Goal: Task Accomplishment & Management: Manage account settings

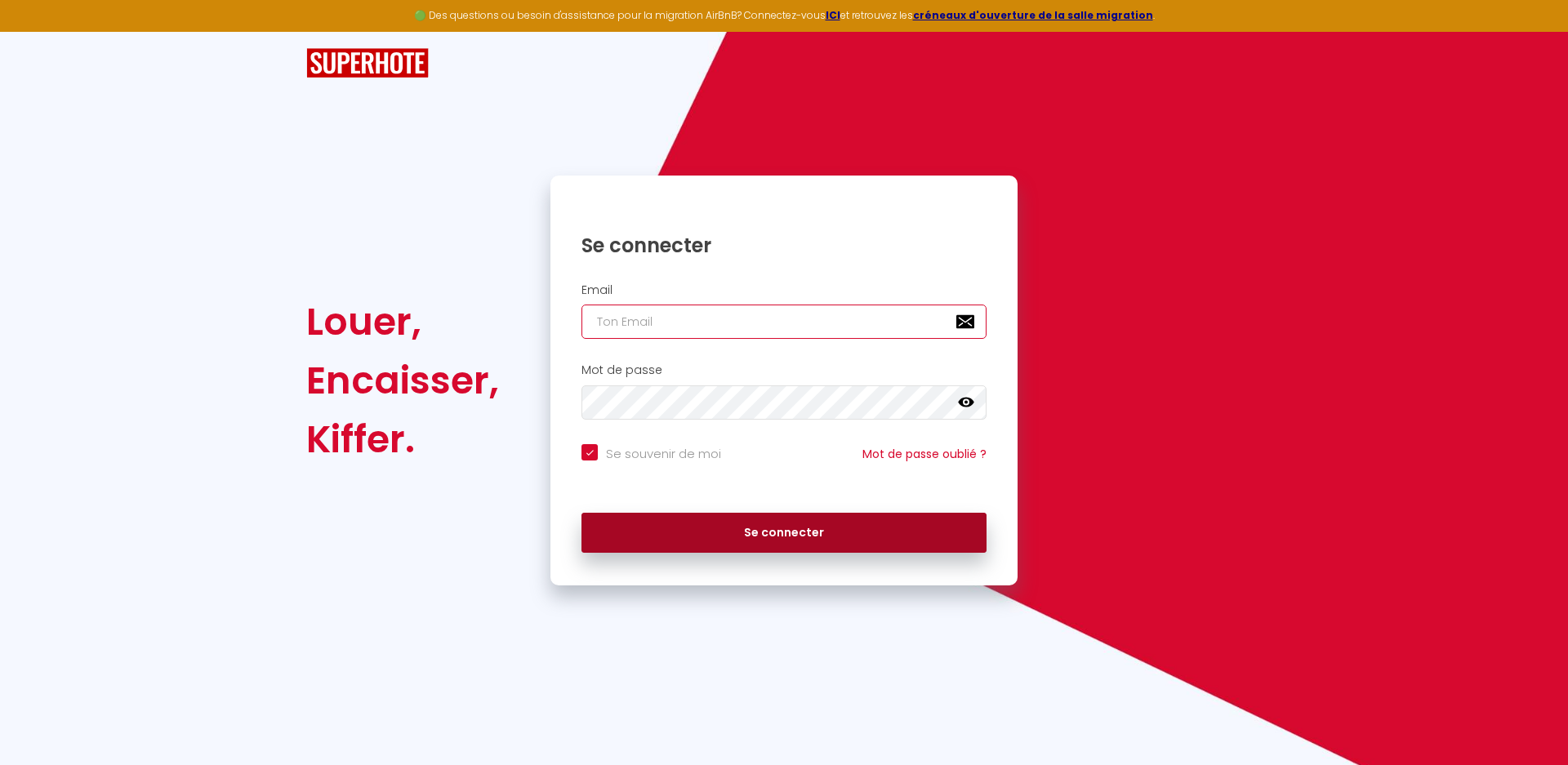
type input "[EMAIL_ADDRESS][DOMAIN_NAME]"
click at [710, 517] on button "Se connecter" at bounding box center [783, 533] width 405 height 41
checkbox input "true"
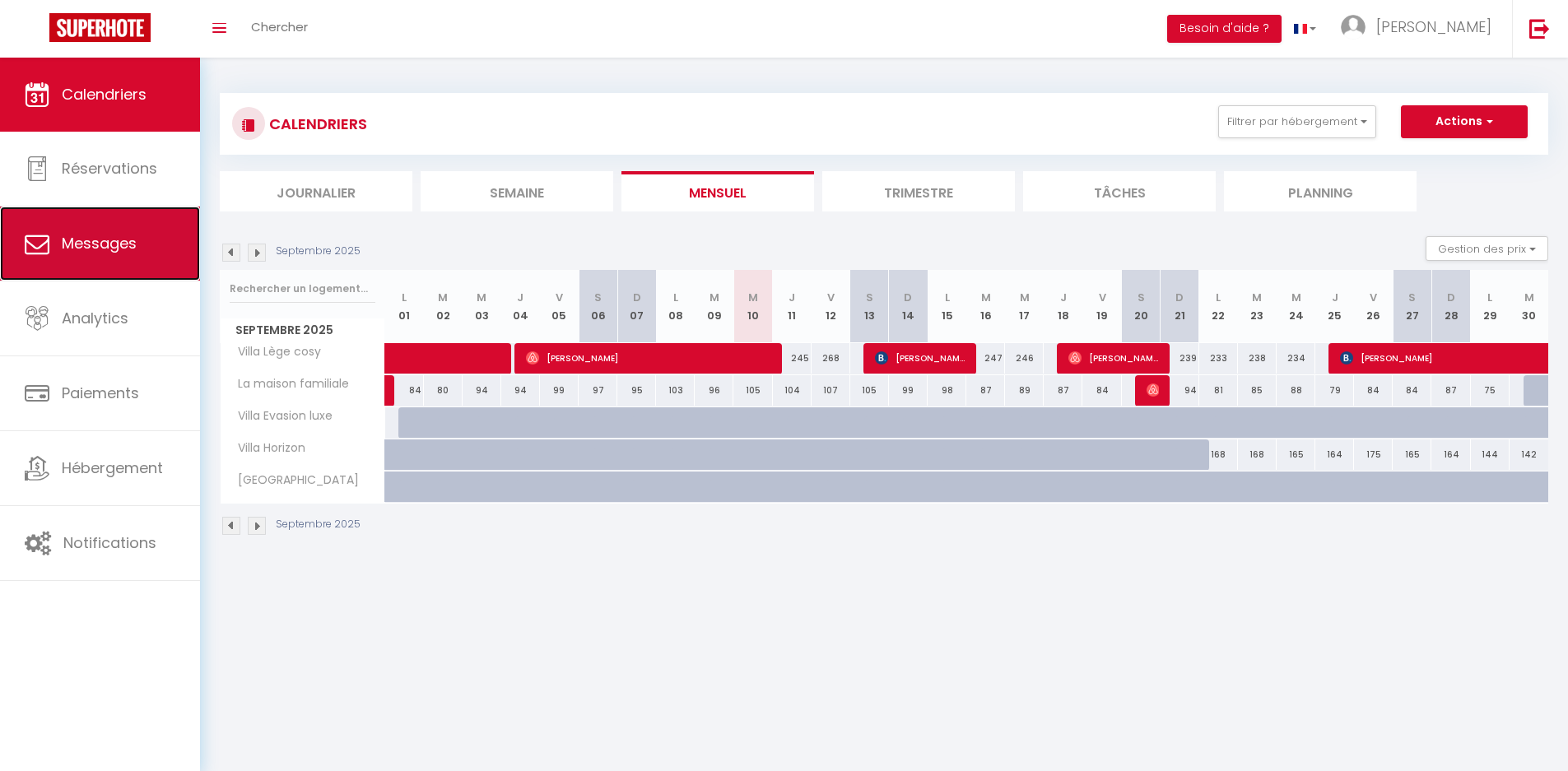
click at [113, 257] on link "Messages" at bounding box center [100, 244] width 200 height 74
select select "message"
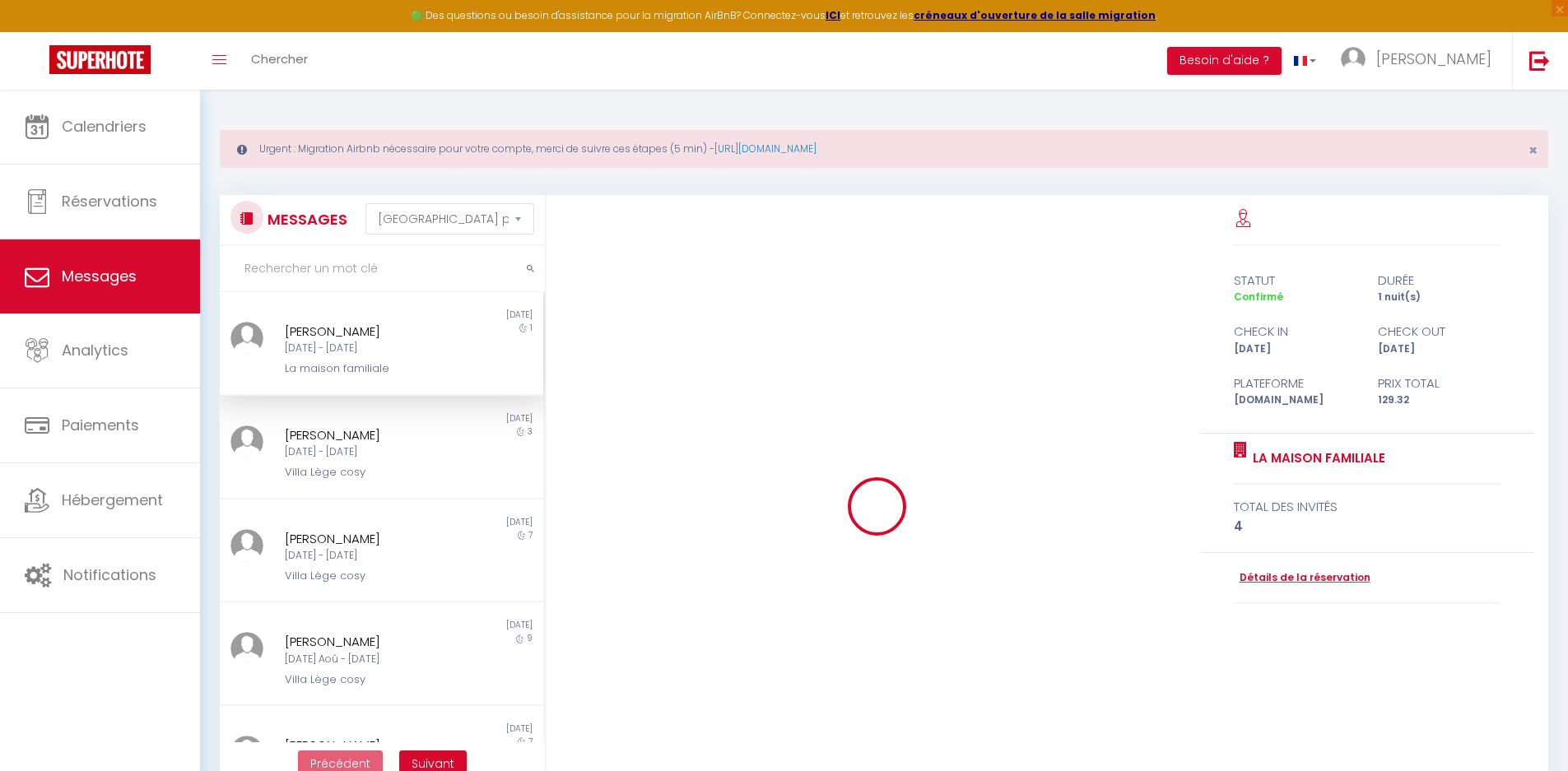
scroll to position [2317, 0]
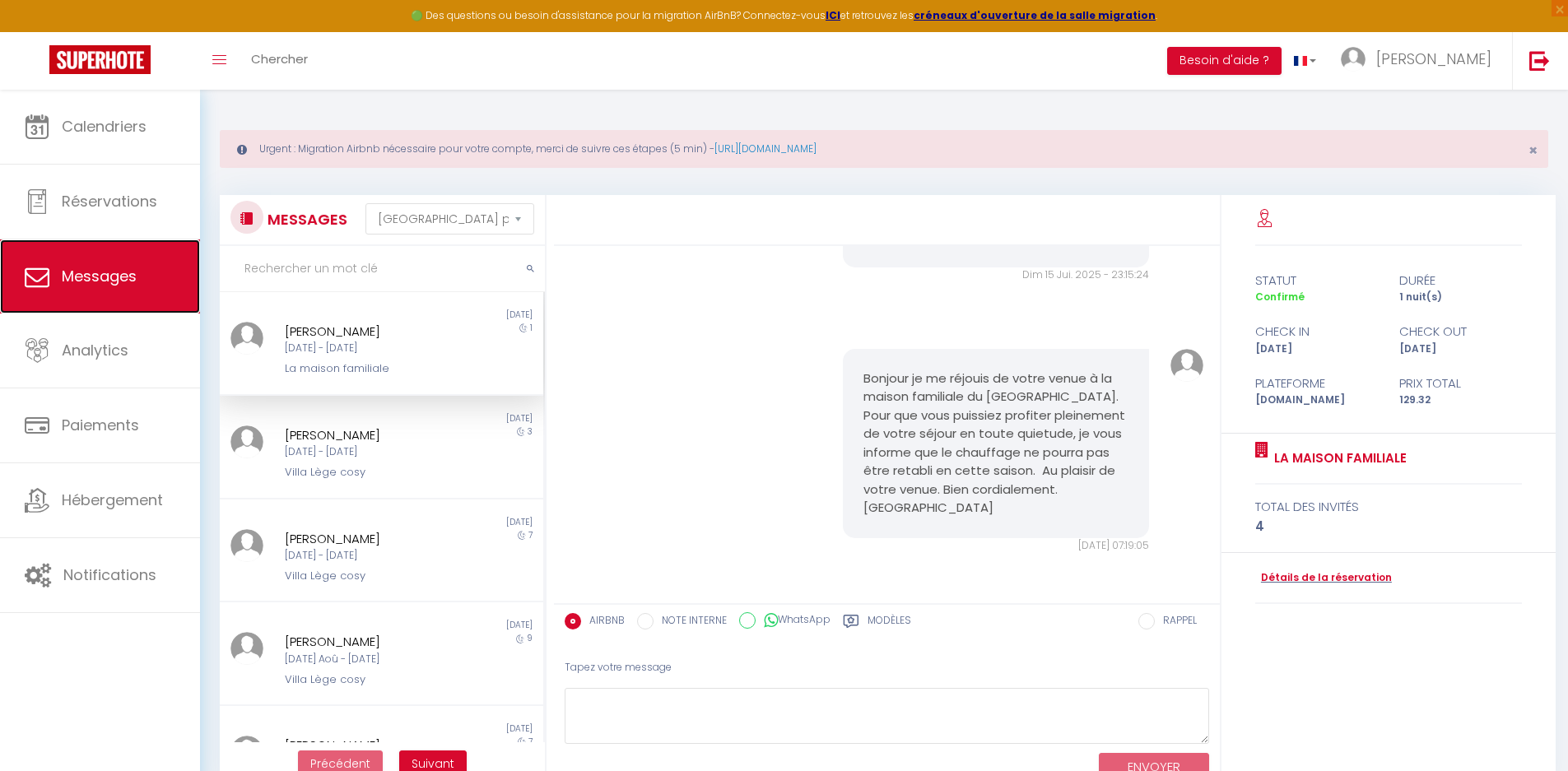
click at [107, 279] on span "Messages" at bounding box center [99, 276] width 75 height 21
click at [386, 490] on div "Non lu [DATE] [PERSON_NAME] [DATE] - [DATE] Villa Lège cosy 3" at bounding box center [381, 447] width 324 height 104
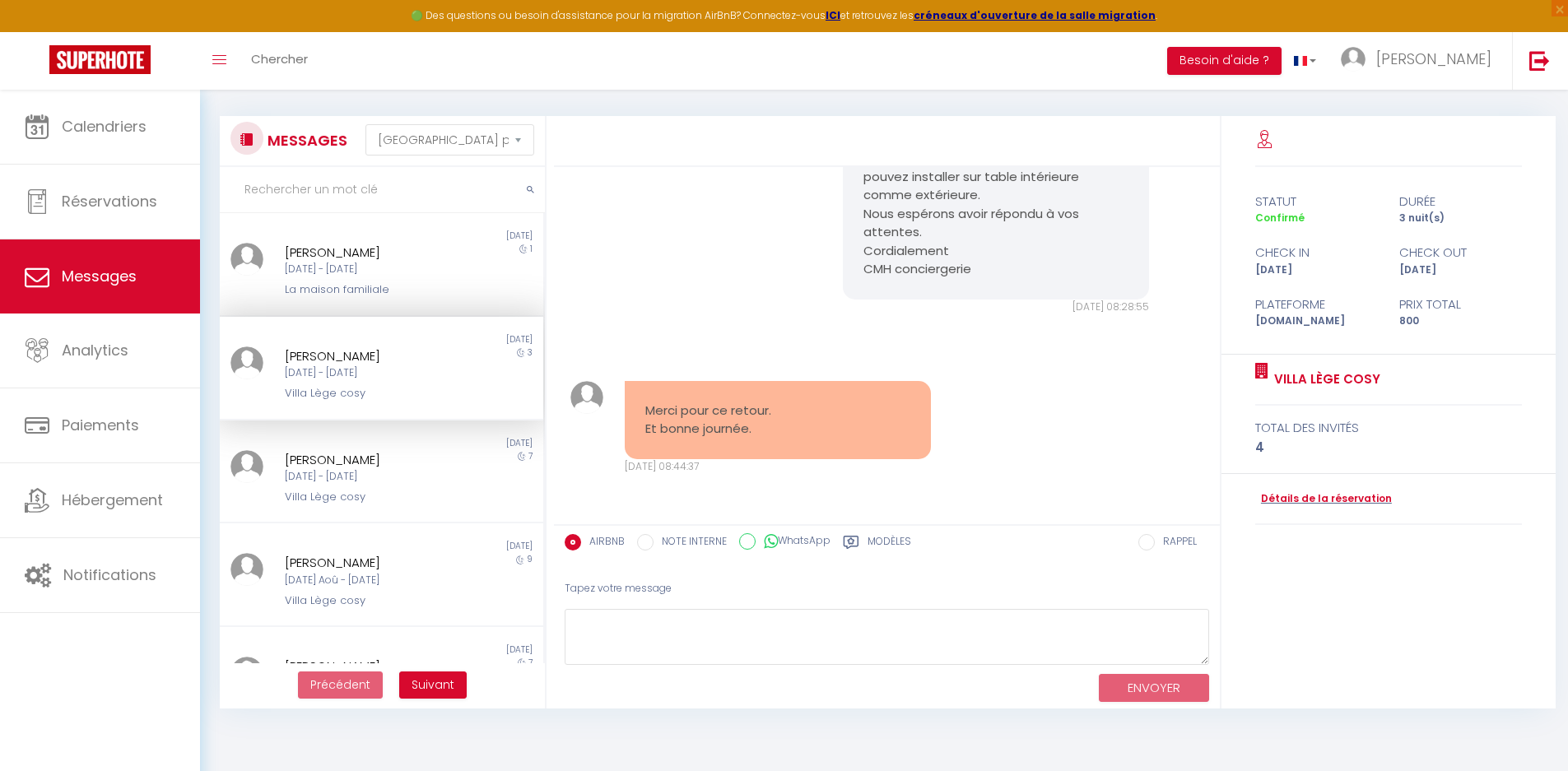
scroll to position [90, 0]
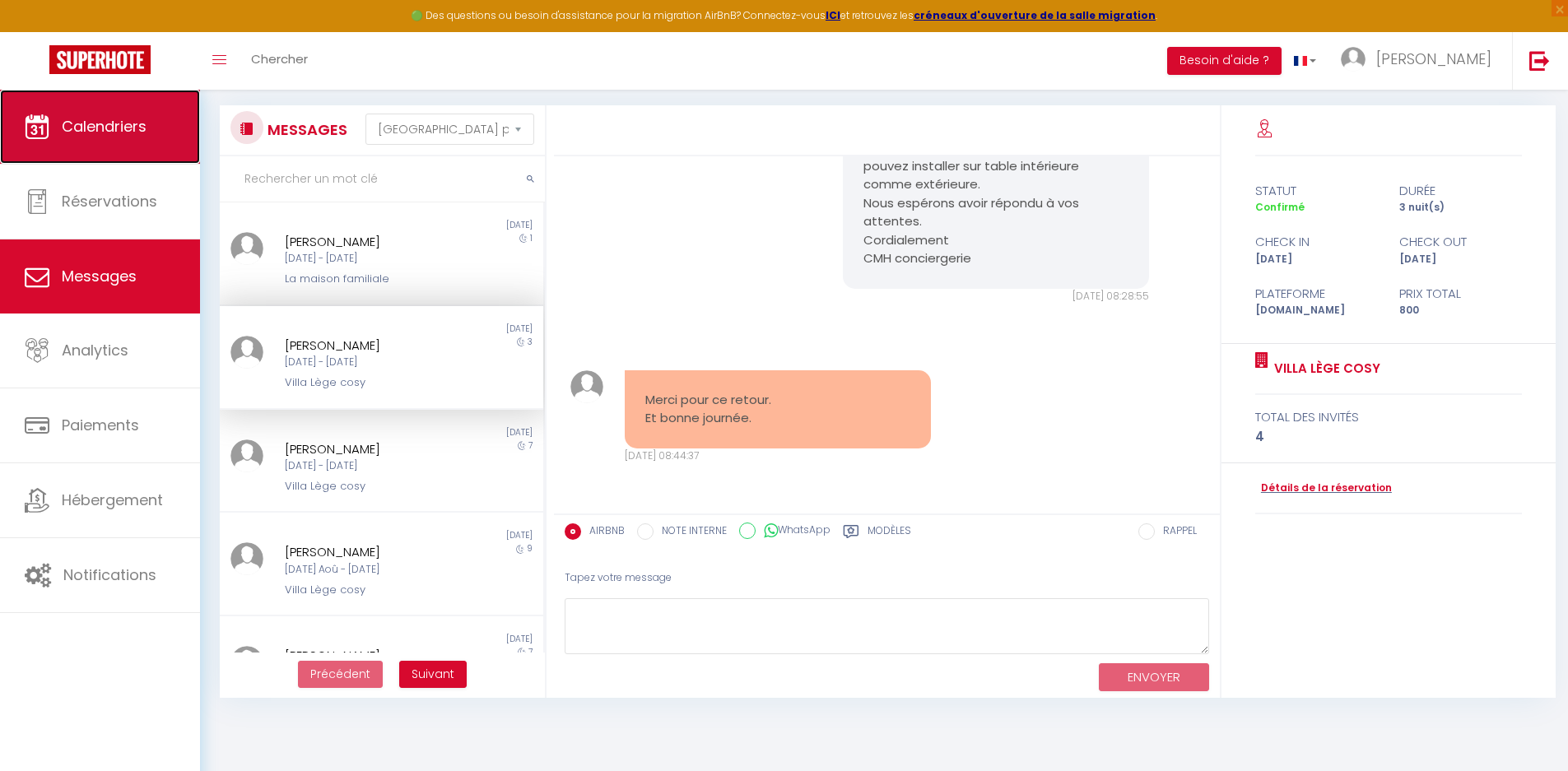
click at [113, 127] on span "Calendriers" at bounding box center [104, 126] width 85 height 21
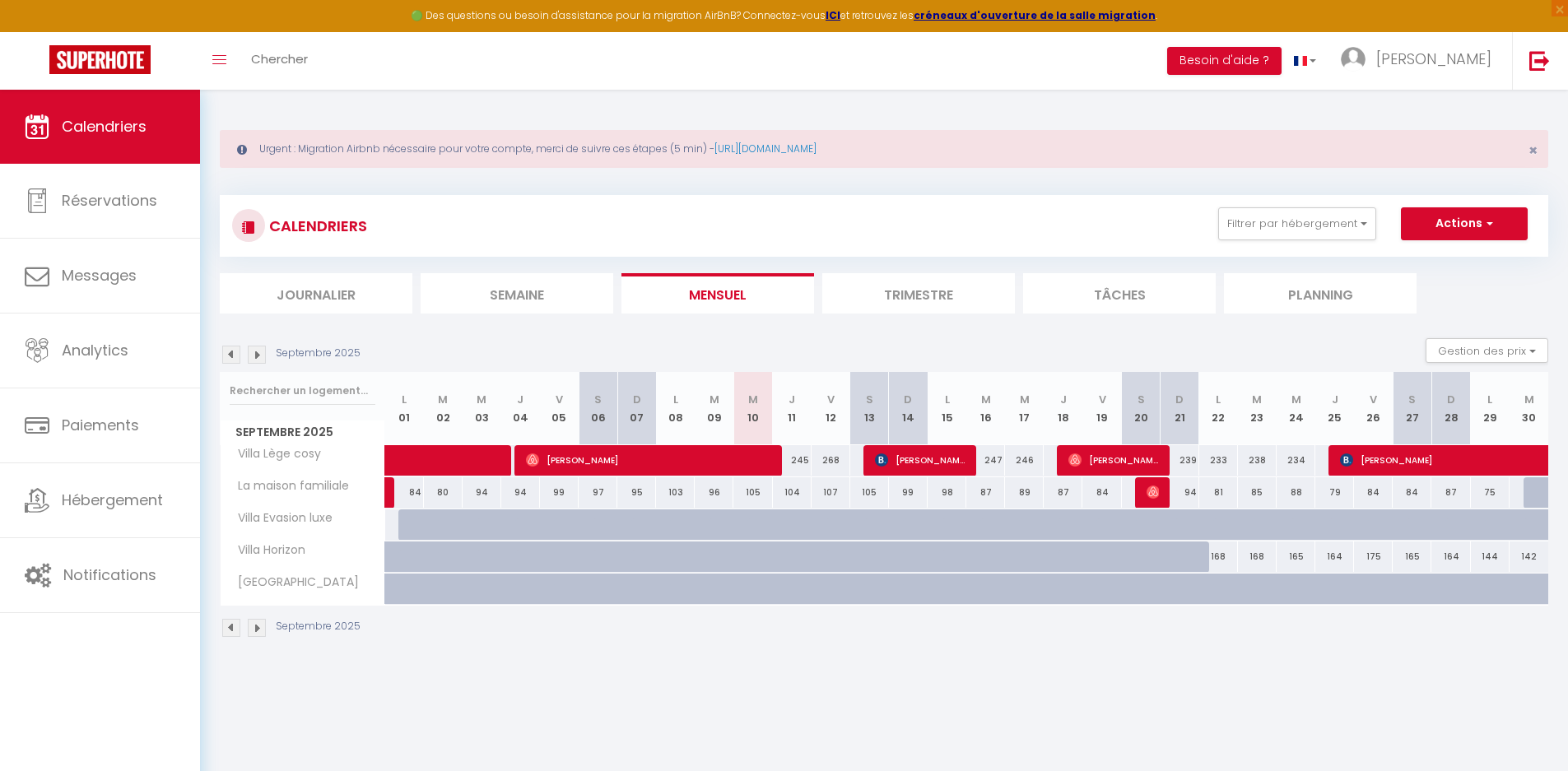
click at [230, 626] on img at bounding box center [232, 628] width 18 height 18
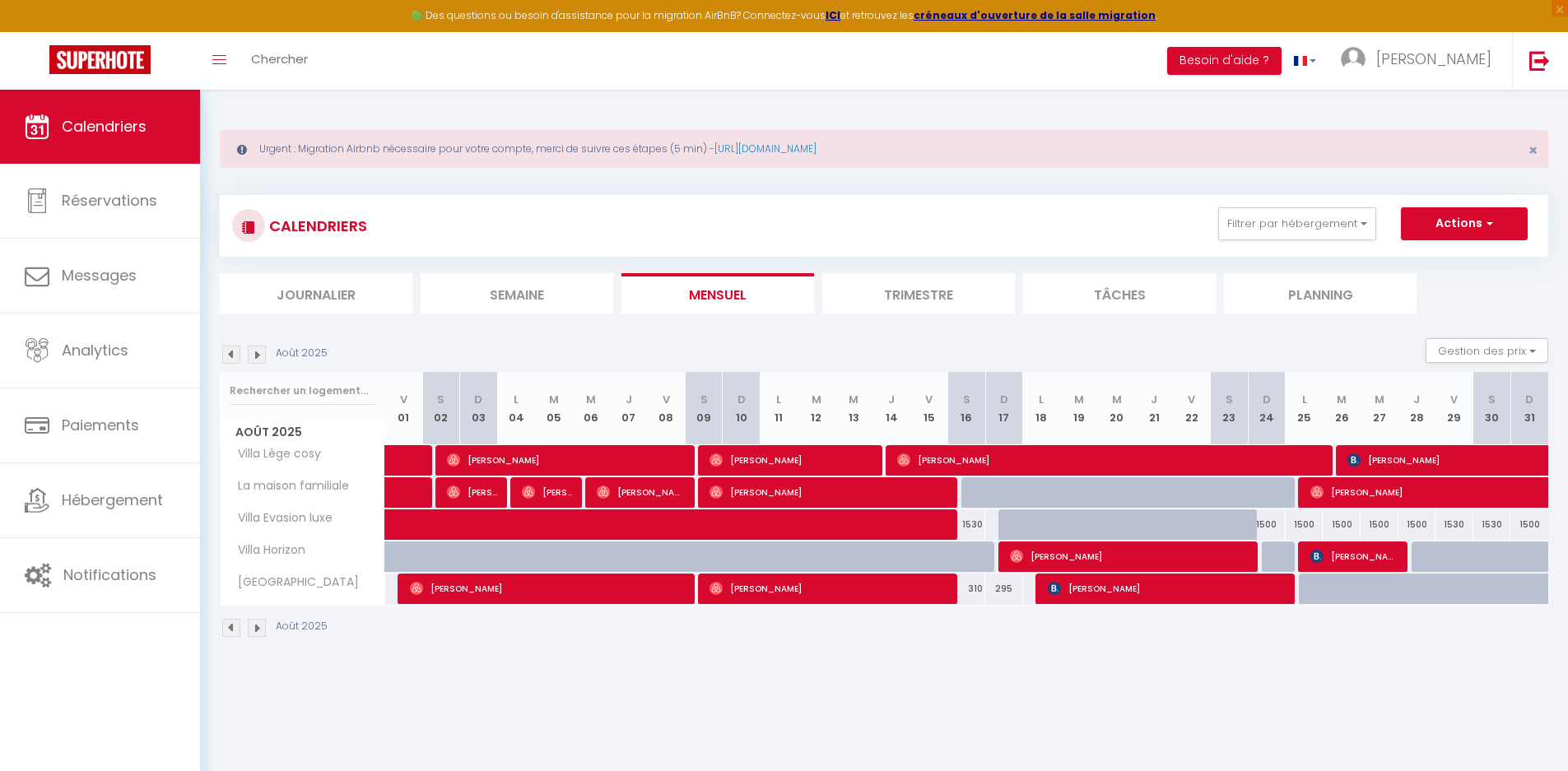
click at [259, 627] on img at bounding box center [257, 628] width 18 height 18
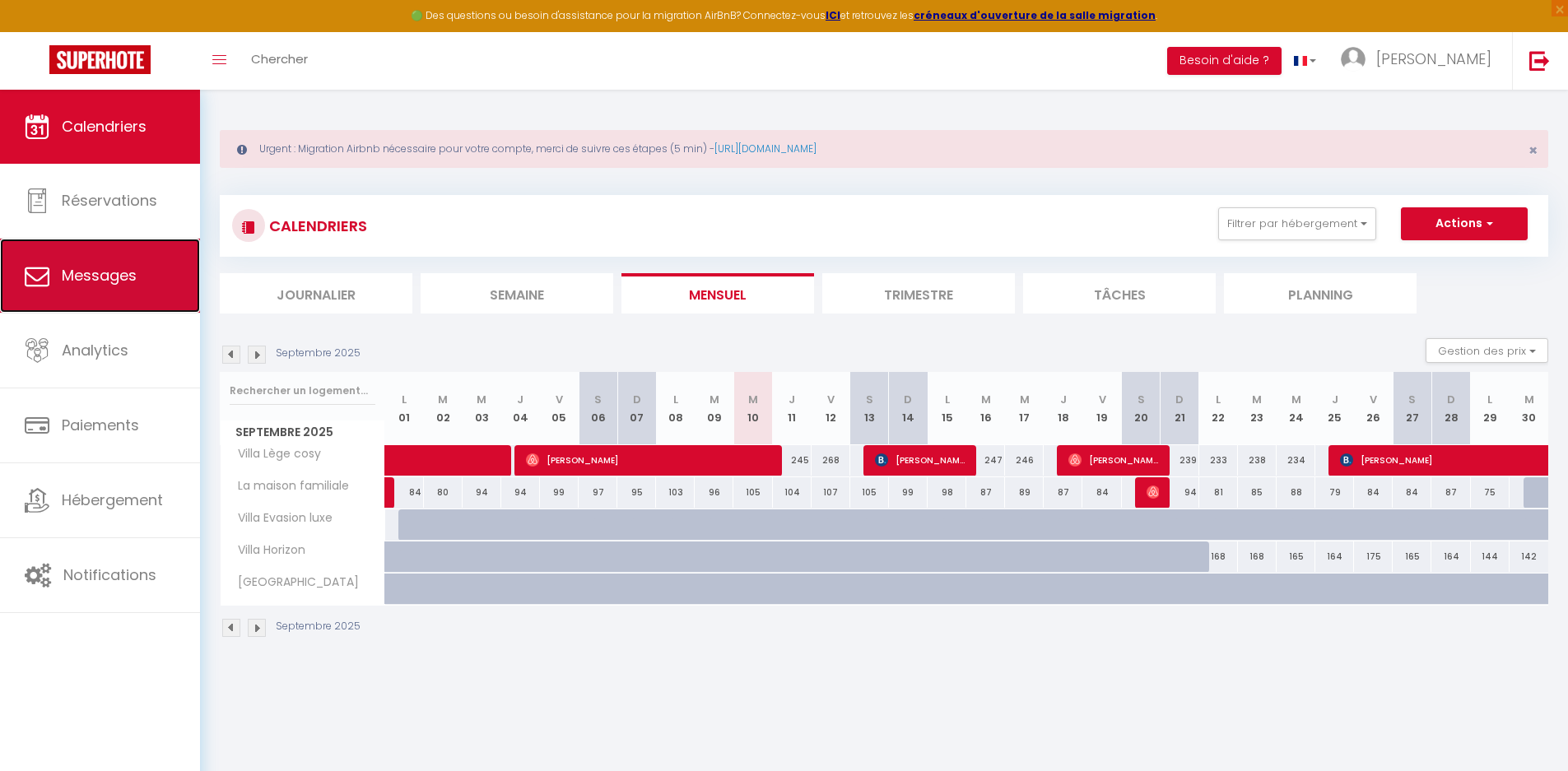
click at [96, 263] on link "Messages" at bounding box center [100, 276] width 200 height 74
select select "message"
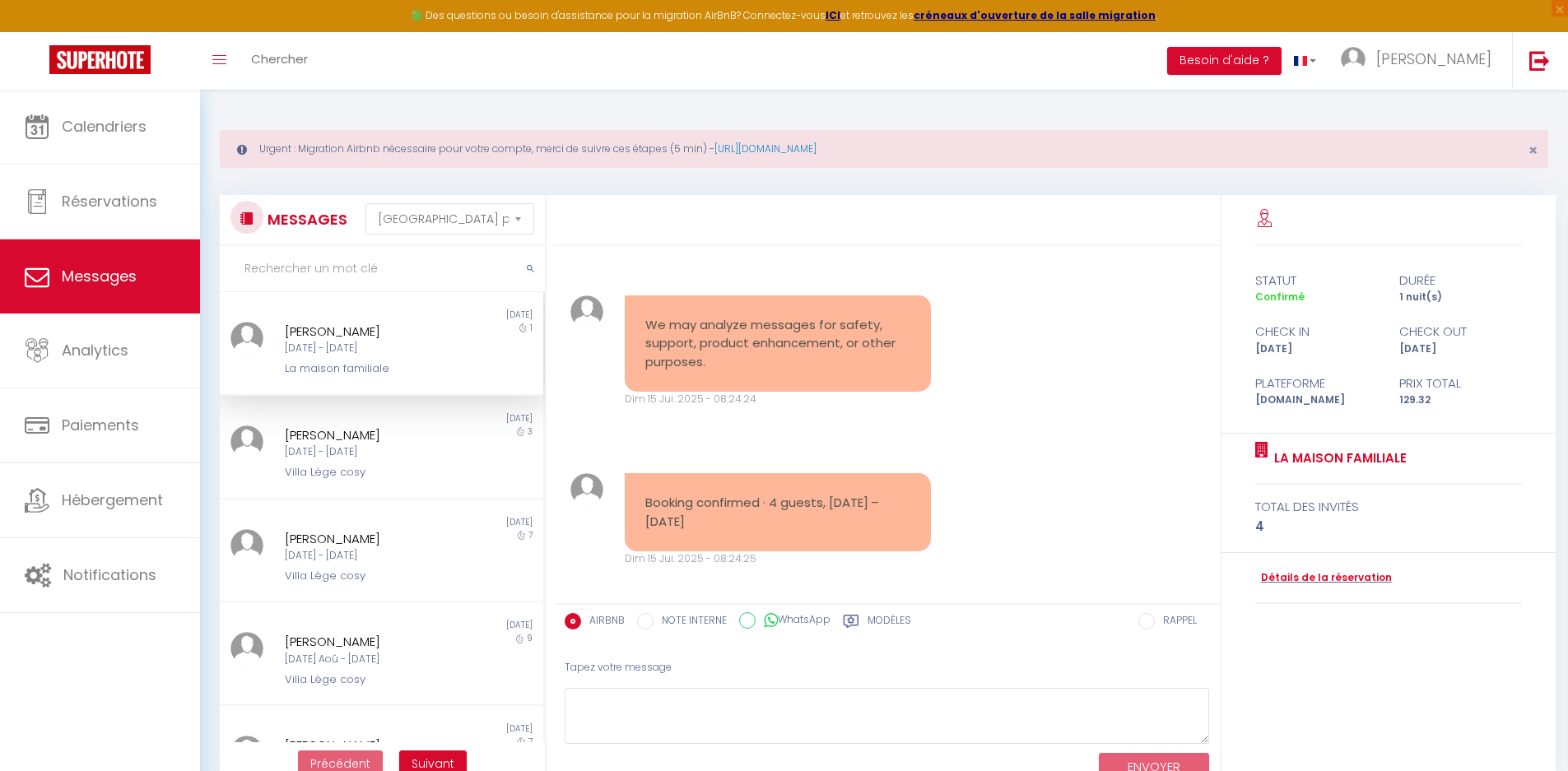
scroll to position [2317, 0]
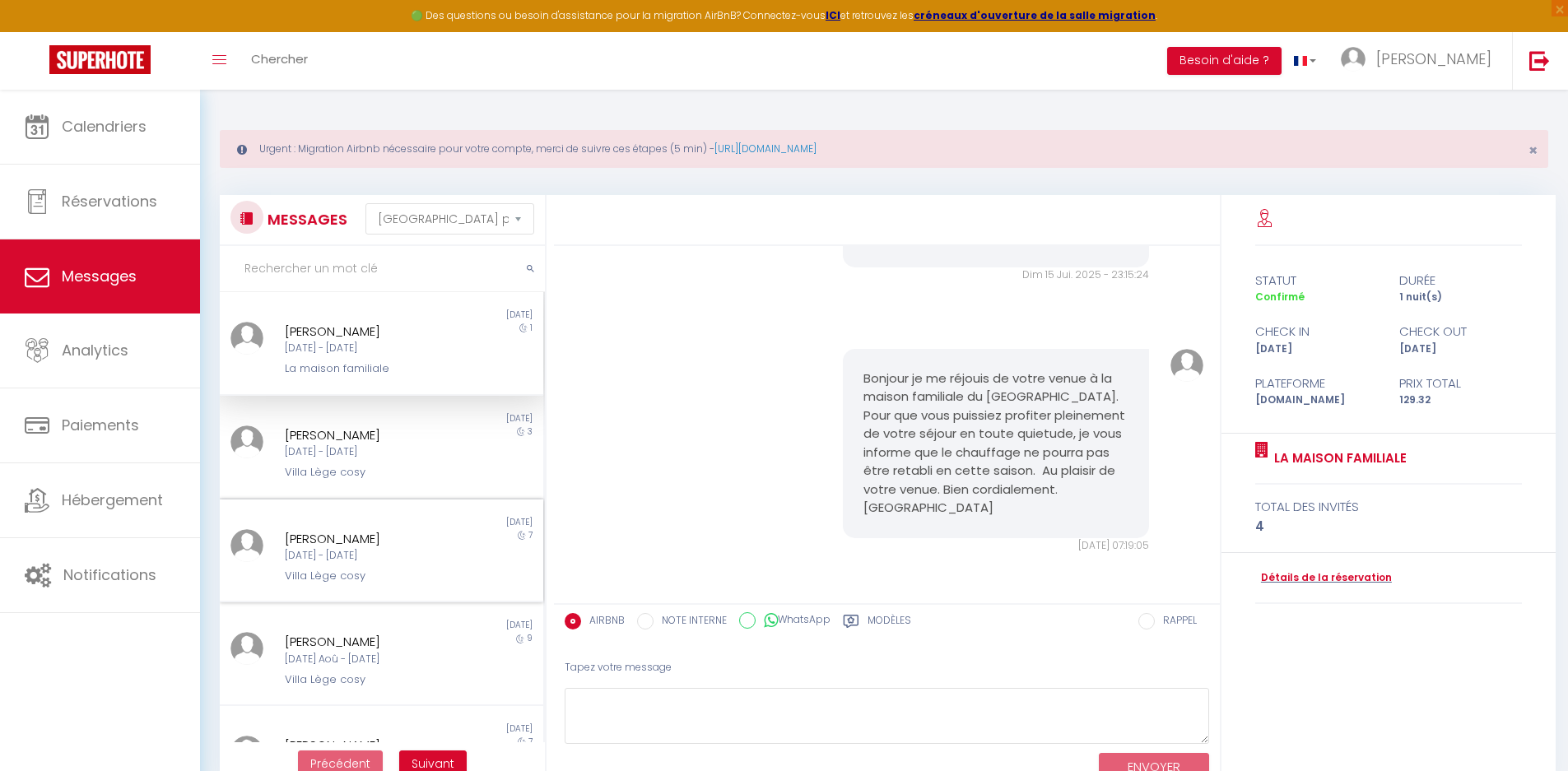
click at [368, 535] on div "[PERSON_NAME]" at bounding box center [368, 539] width 167 height 20
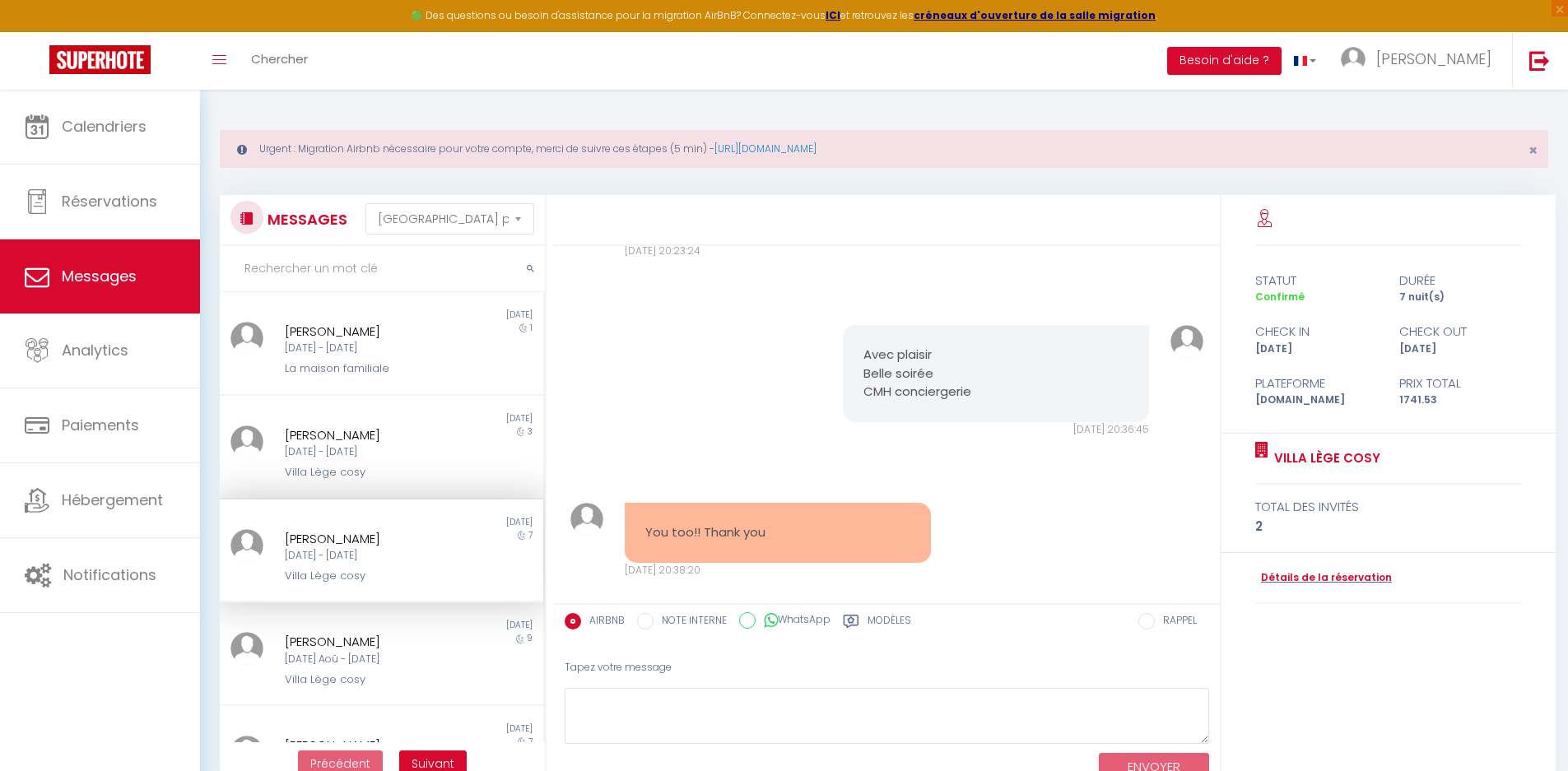
scroll to position [8541, 0]
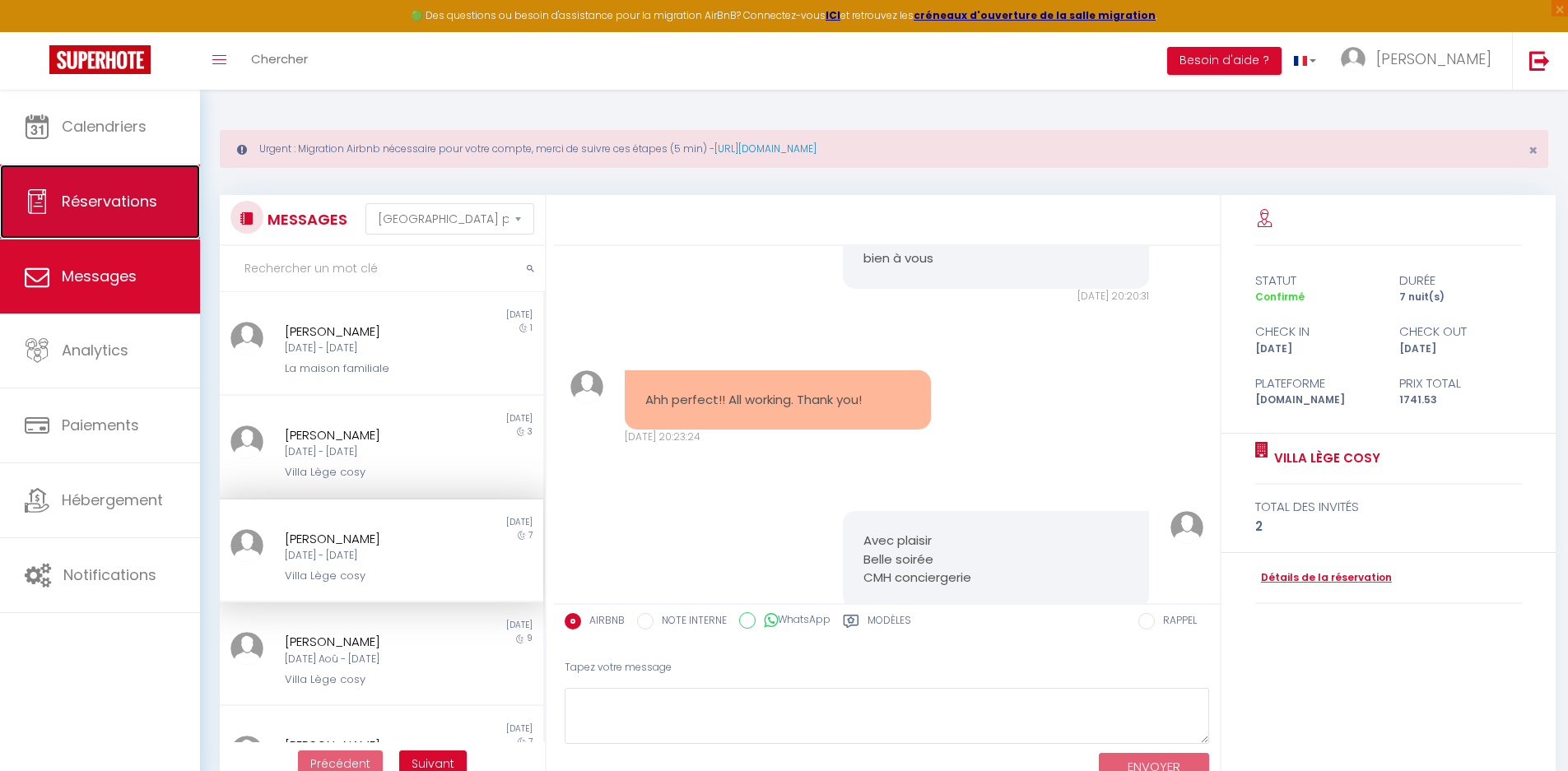
click at [104, 222] on link "Réservations" at bounding box center [100, 202] width 200 height 74
select select "not_cancelled"
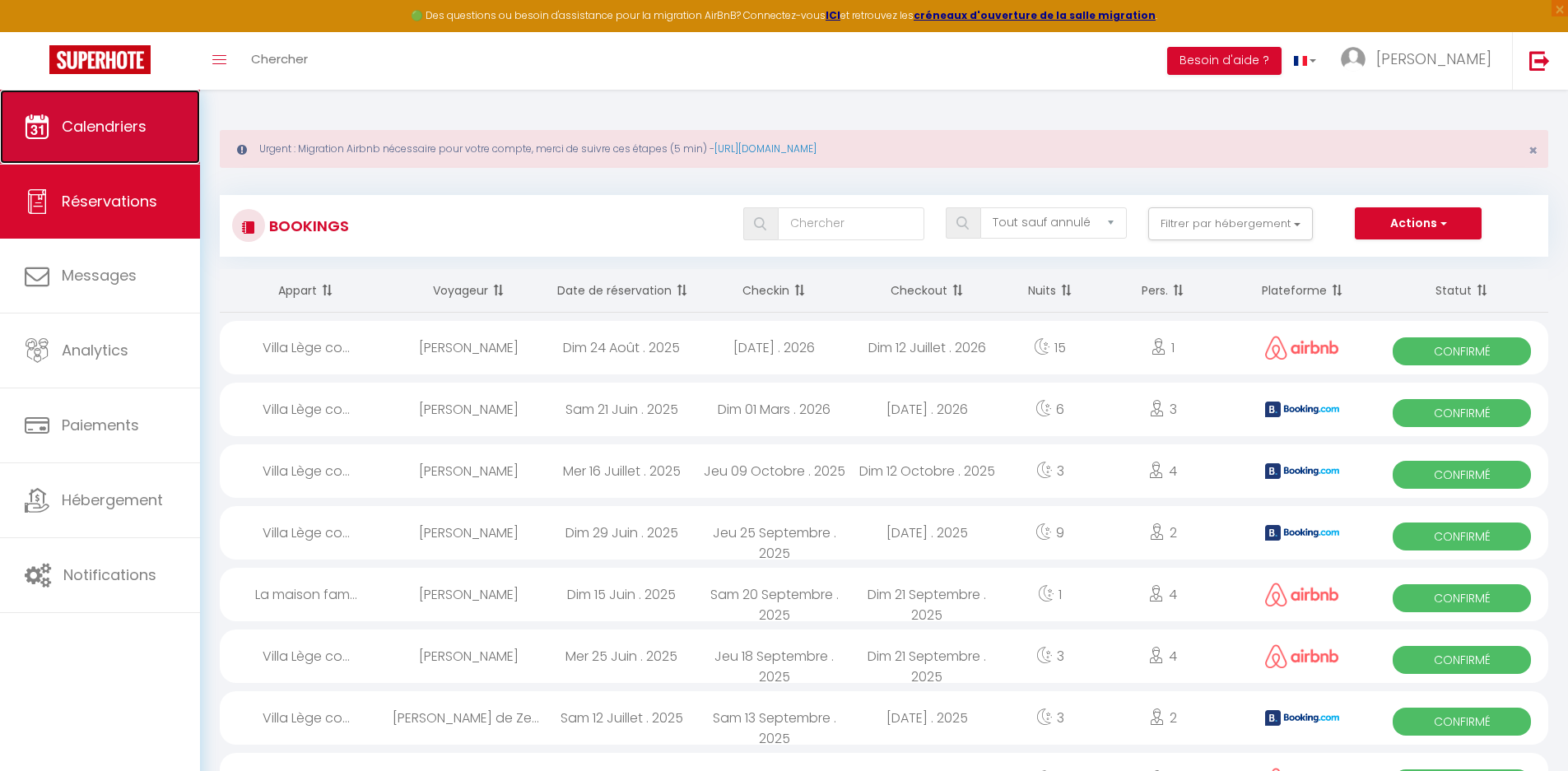
click at [97, 138] on link "Calendriers" at bounding box center [100, 127] width 200 height 74
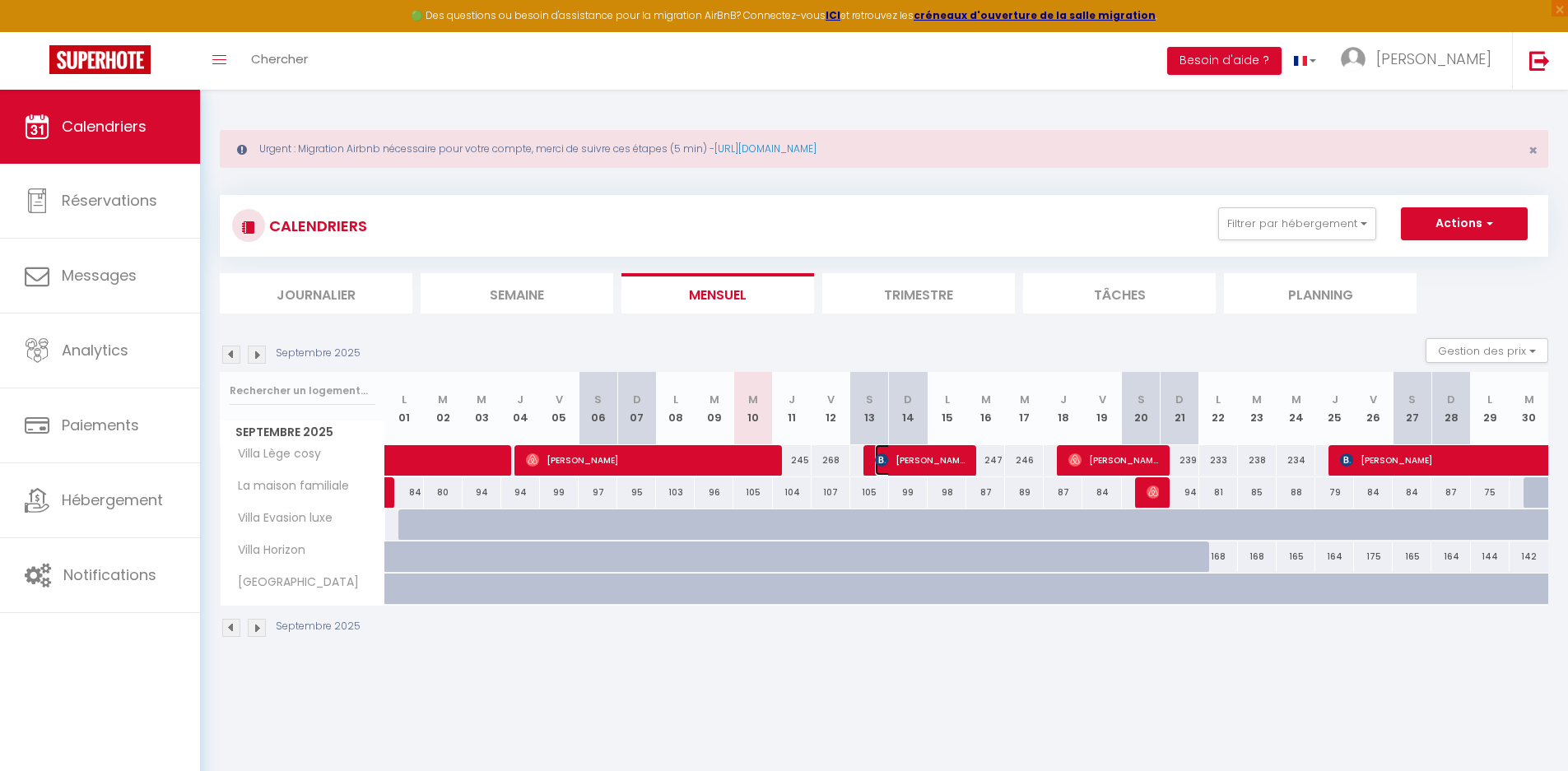
click at [901, 456] on span "[PERSON_NAME] de Zegwaart" at bounding box center [920, 460] width 91 height 31
select select "OK"
select select "KO"
select select "0"
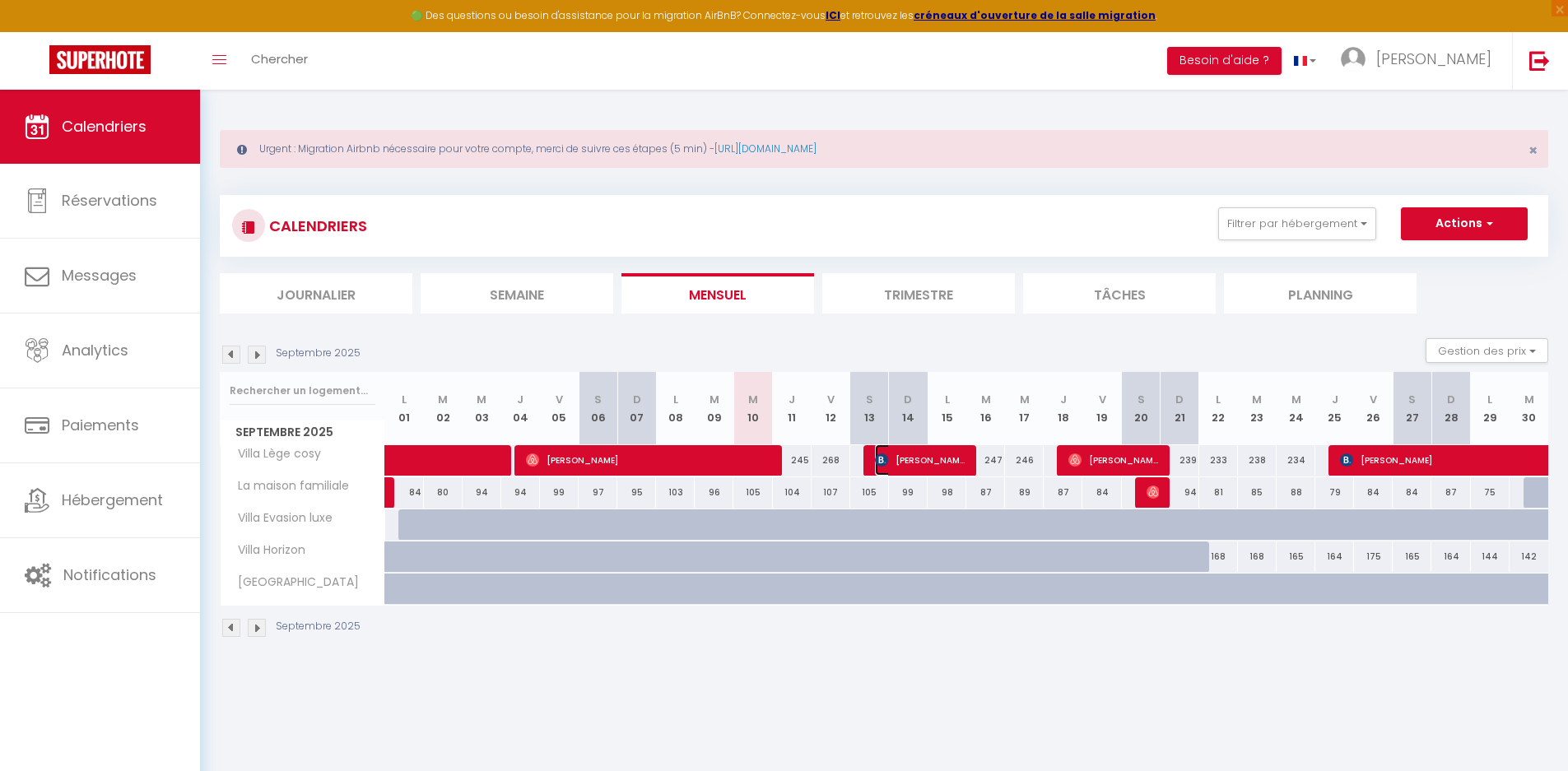
select select "1"
select select
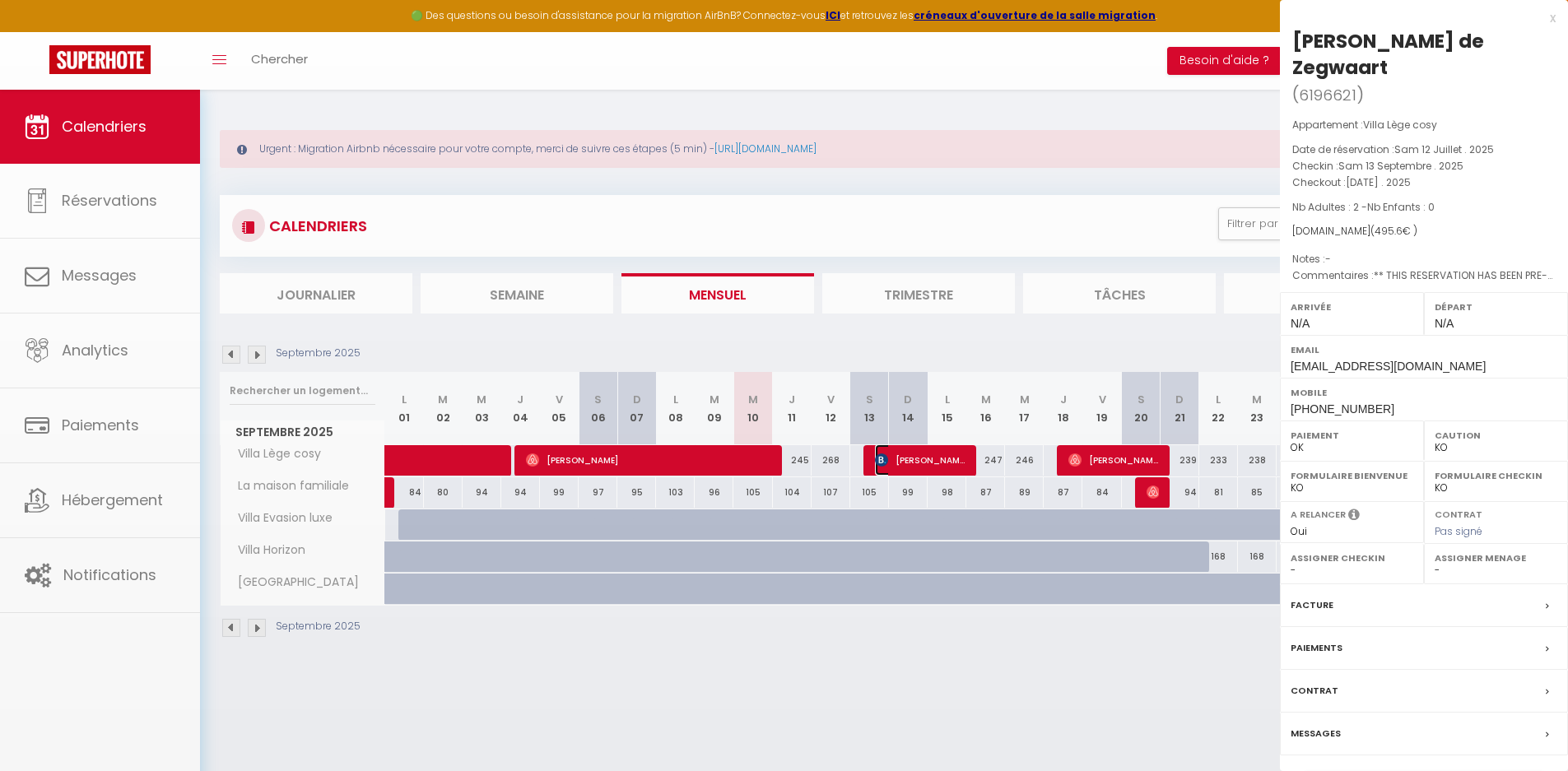
select select "46968"
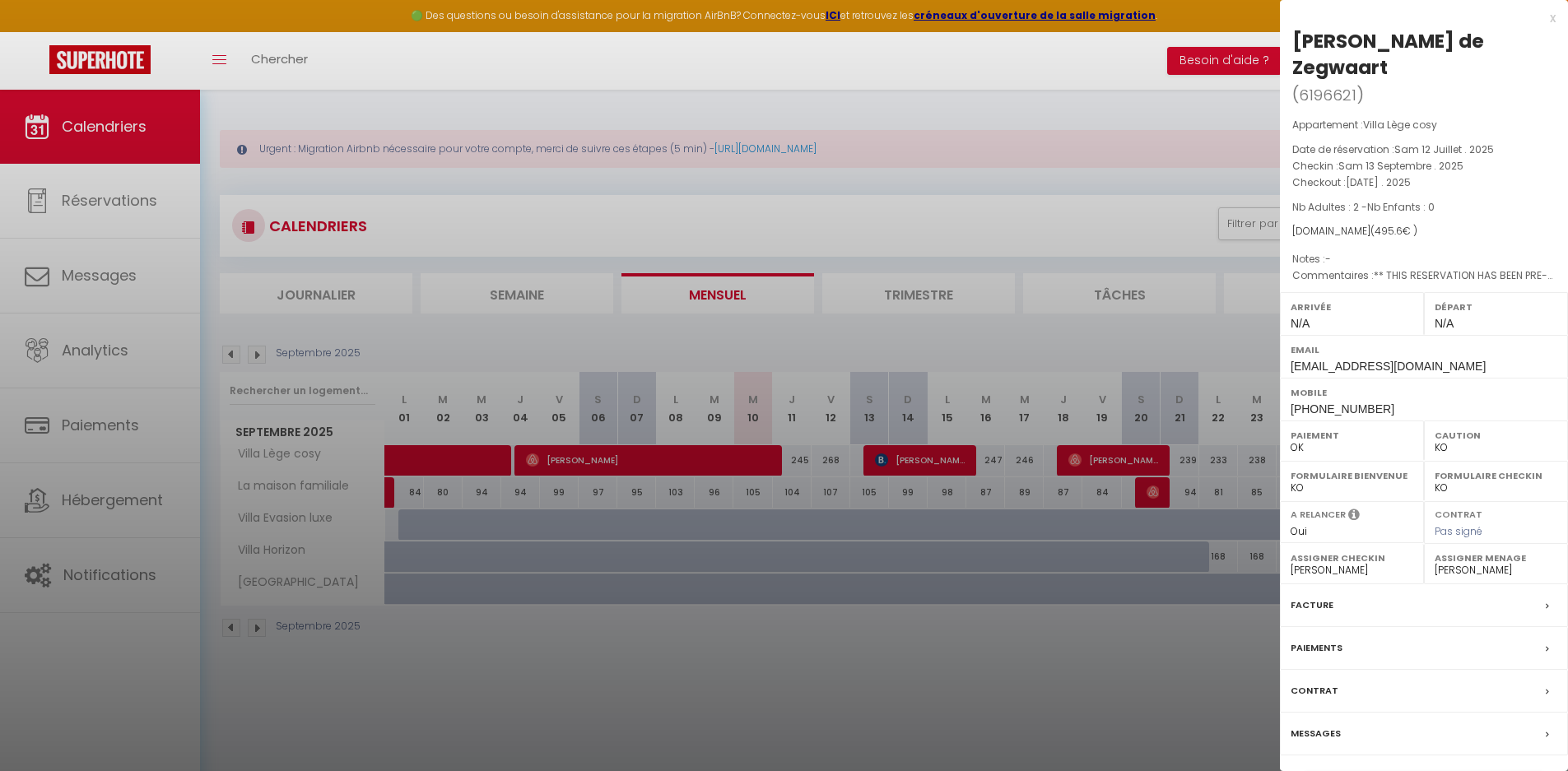
click at [138, 192] on div at bounding box center [784, 386] width 1568 height 771
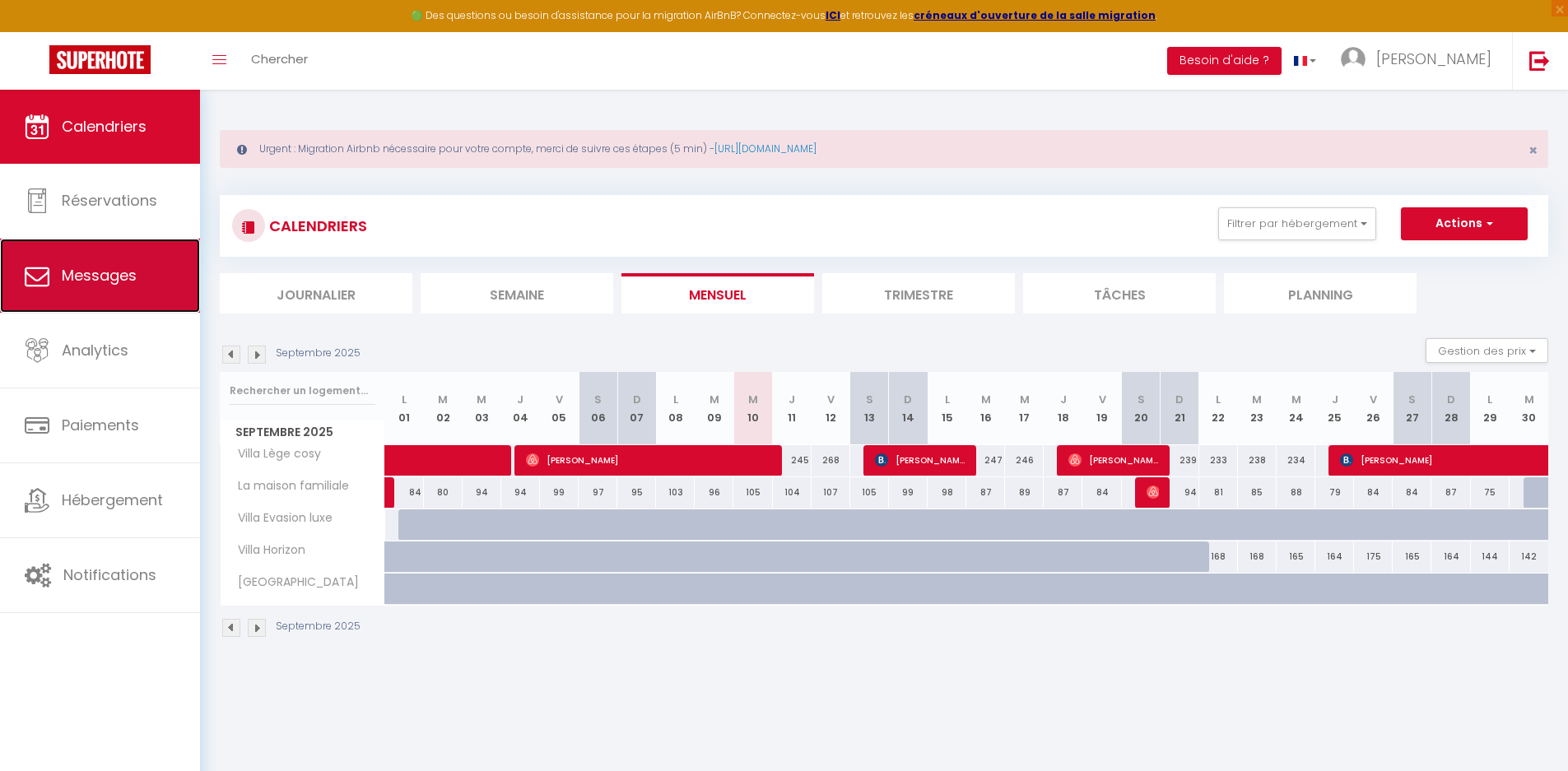
click at [119, 278] on span "Messages" at bounding box center [99, 275] width 75 height 21
select select "message"
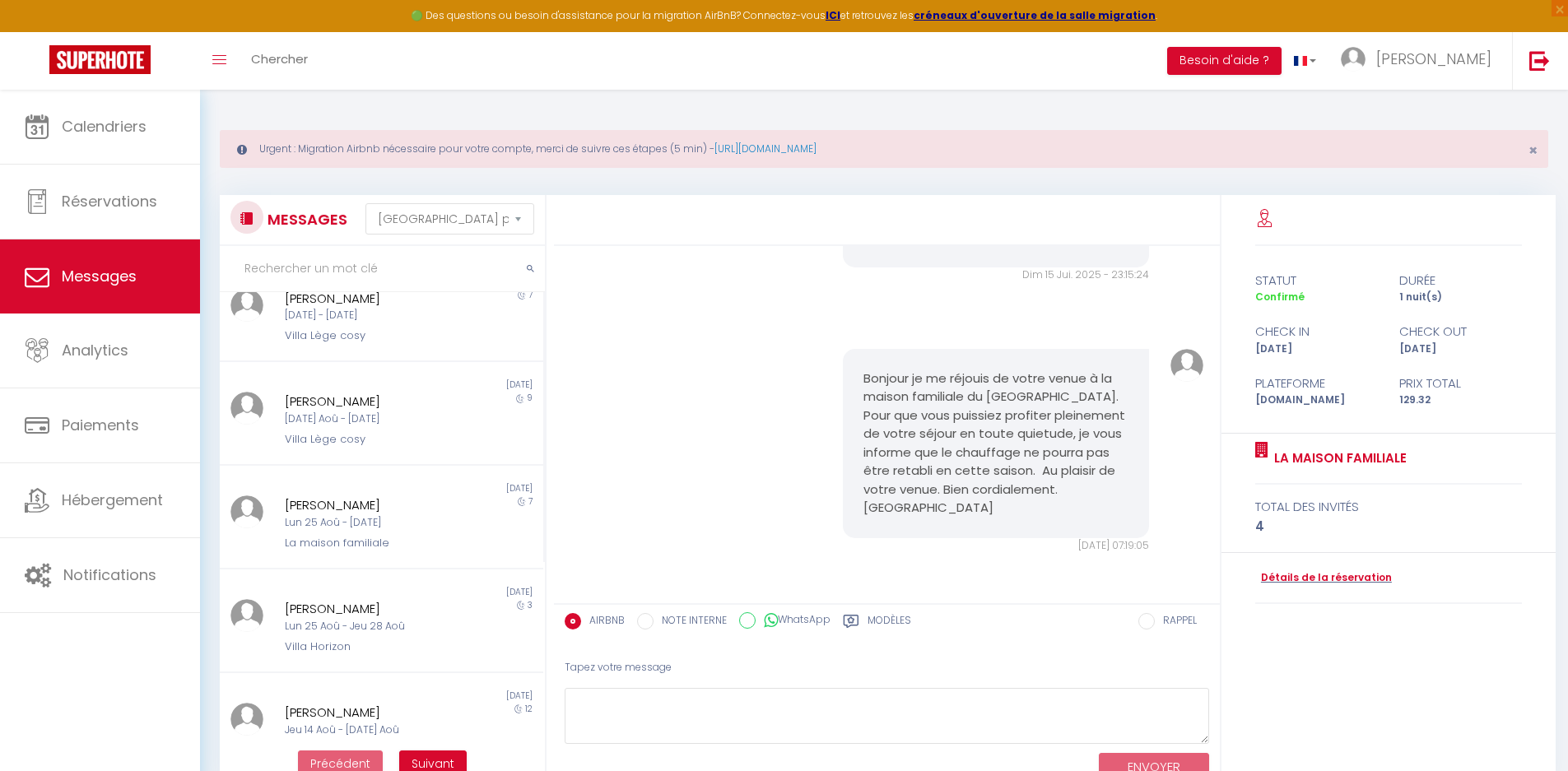
scroll to position [257, 0]
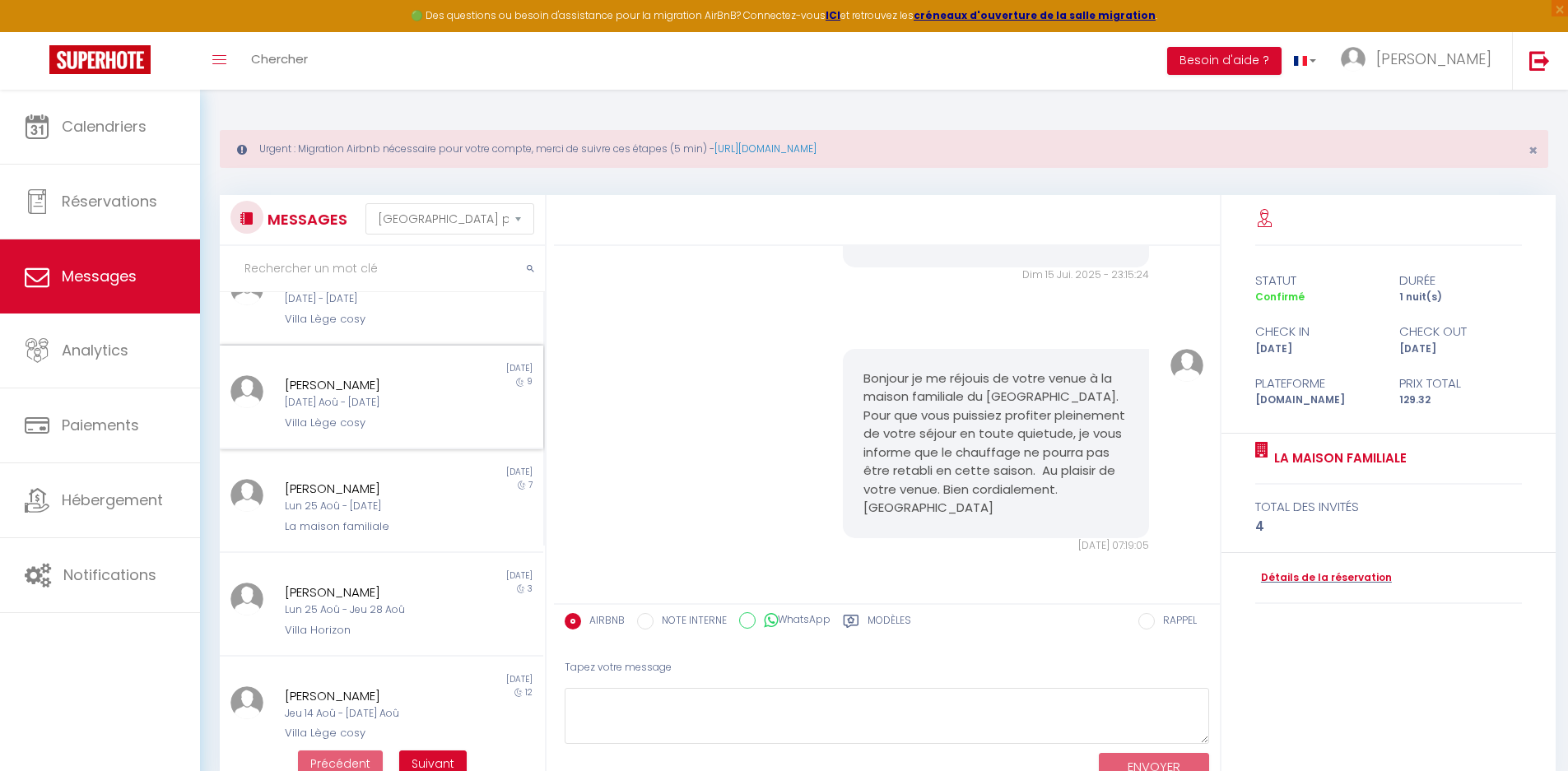
click at [344, 376] on div "[PERSON_NAME]" at bounding box center [368, 385] width 167 height 20
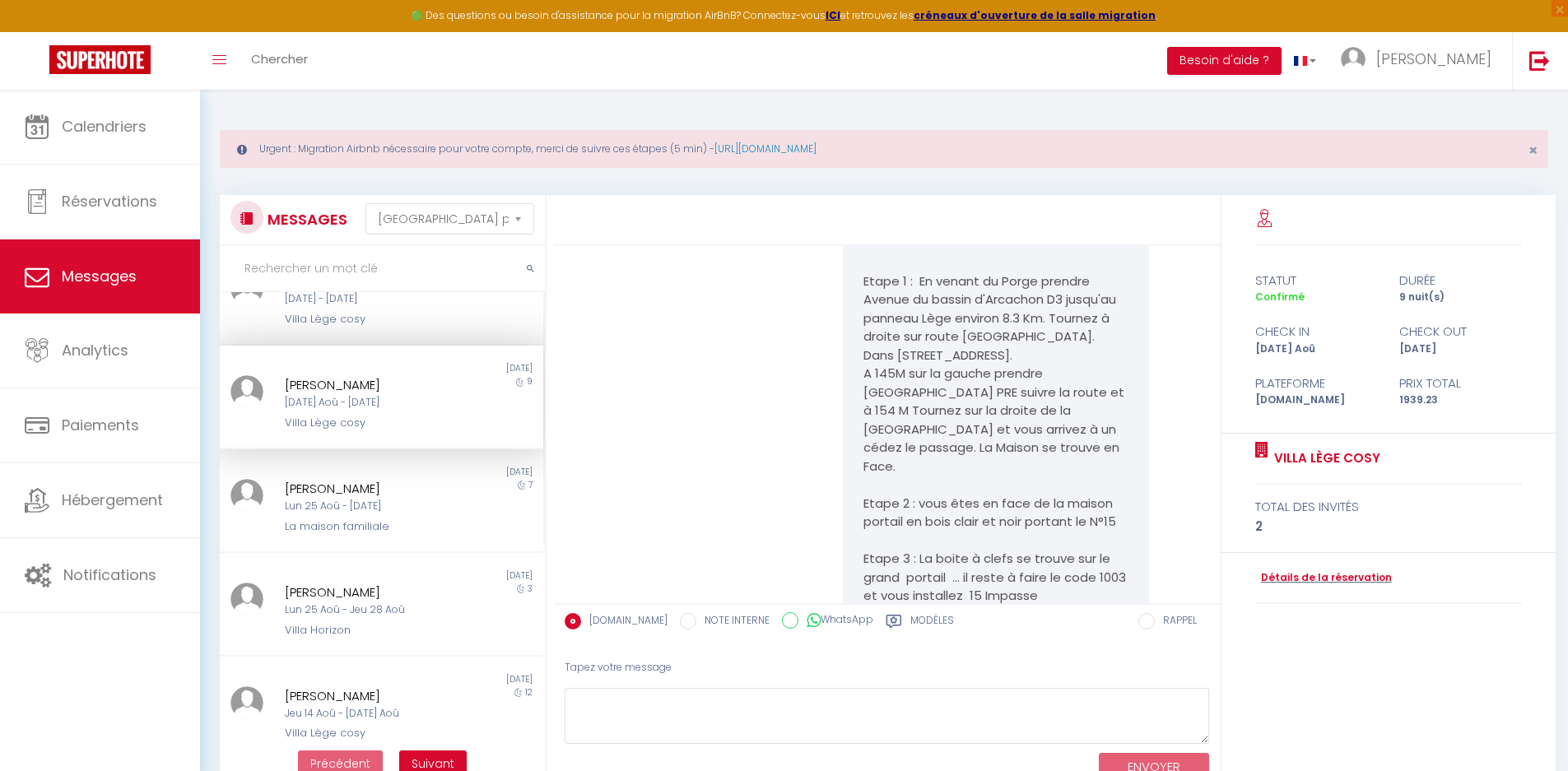
scroll to position [2888, 0]
